Goal: Task Accomplishment & Management: Use online tool/utility

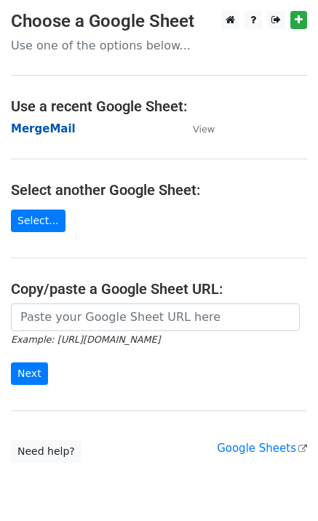
click at [47, 131] on strong "MergeMail" at bounding box center [43, 128] width 65 height 13
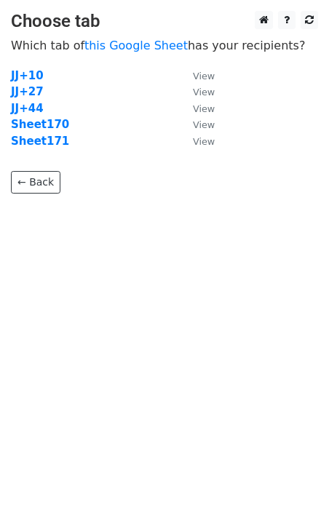
click at [47, 142] on strong "Sheet171" at bounding box center [40, 141] width 58 height 13
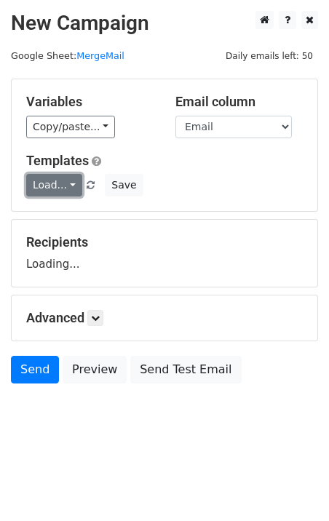
click at [60, 184] on link "Load..." at bounding box center [54, 185] width 56 height 23
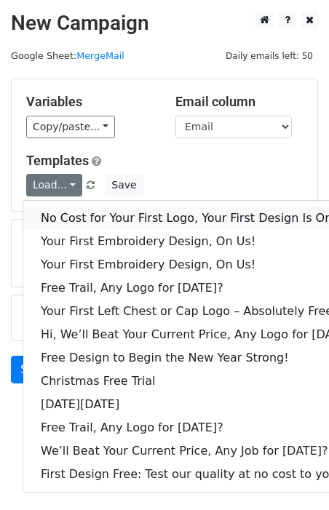
click at [82, 209] on link "No Cost for Your First Logo, Your First Design Is On Us!" at bounding box center [198, 218] width 351 height 23
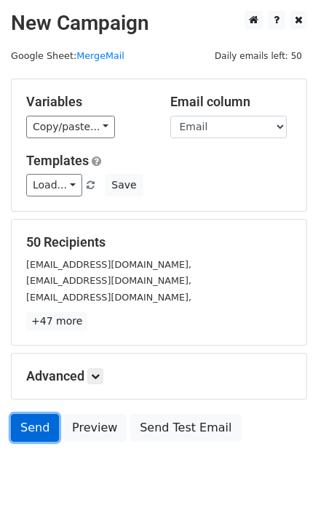
click at [23, 427] on link "Send" at bounding box center [35, 428] width 48 height 28
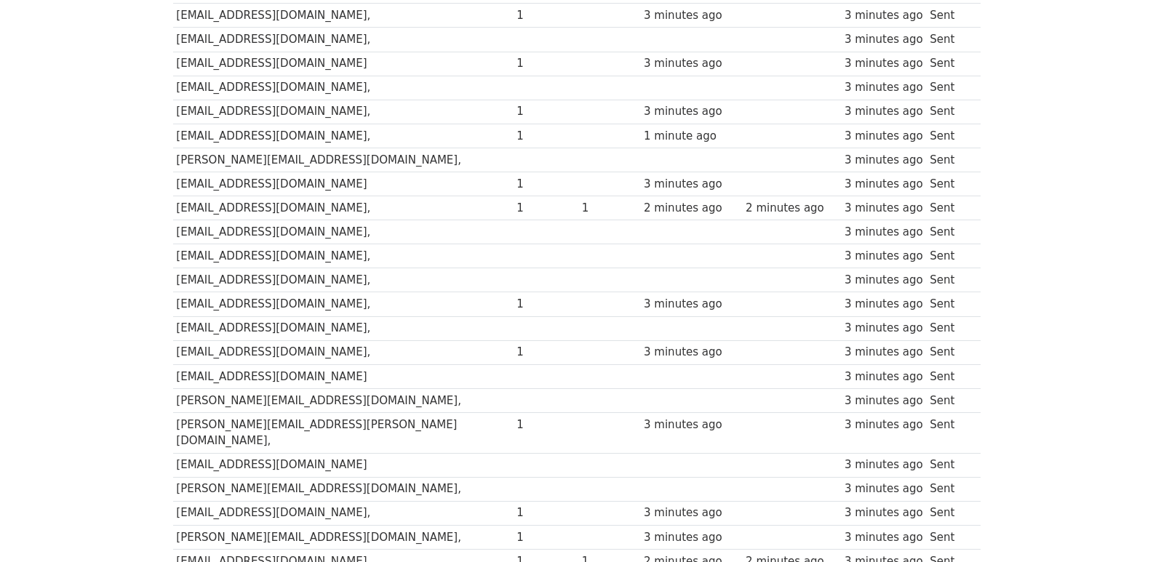
scroll to position [1012, 0]
